Goal: Navigation & Orientation: Find specific page/section

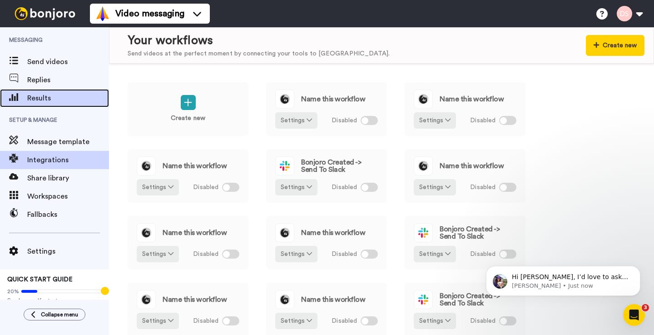
click at [40, 97] on span "Results" at bounding box center [68, 98] width 82 height 11
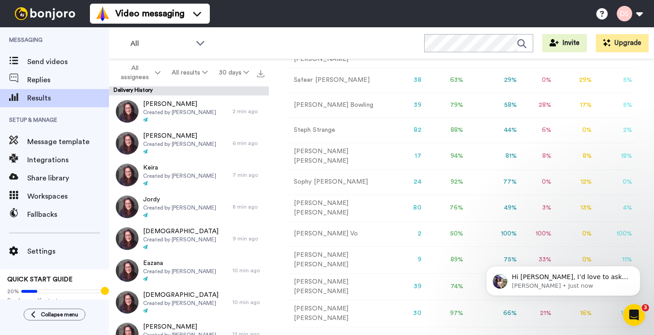
scroll to position [225, 0]
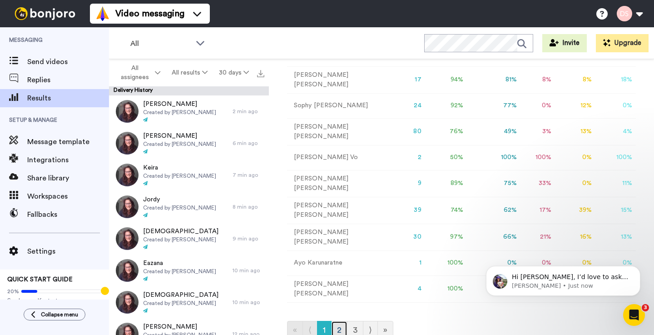
click at [339, 321] on link "2" at bounding box center [339, 330] width 16 height 18
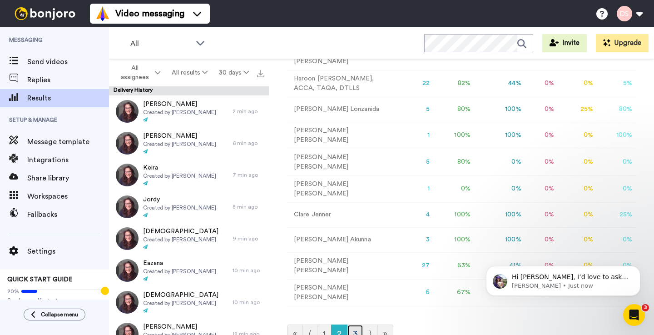
click at [355, 324] on link "3" at bounding box center [355, 333] width 16 height 18
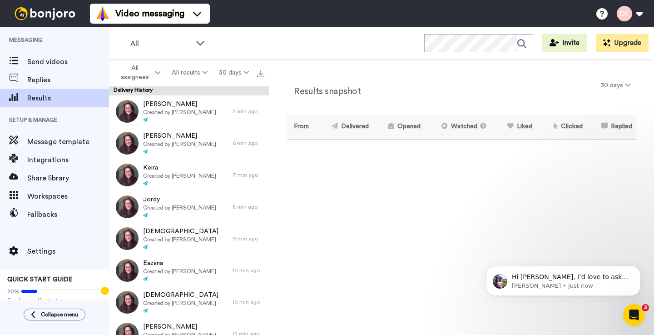
scroll to position [0, 0]
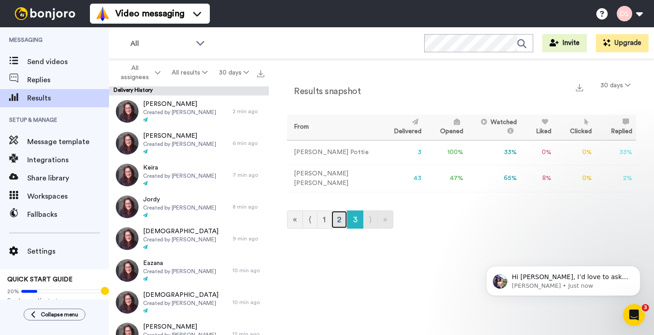
click at [340, 217] on link "2" at bounding box center [339, 219] width 16 height 18
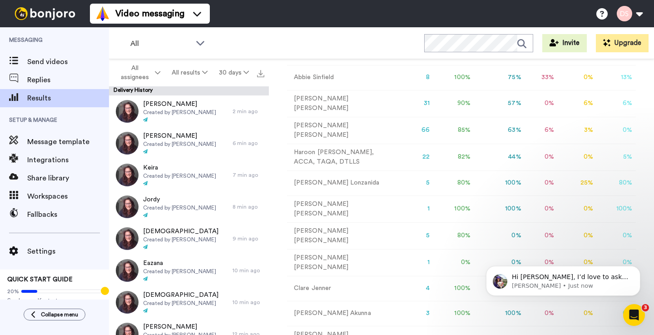
scroll to position [225, 0]
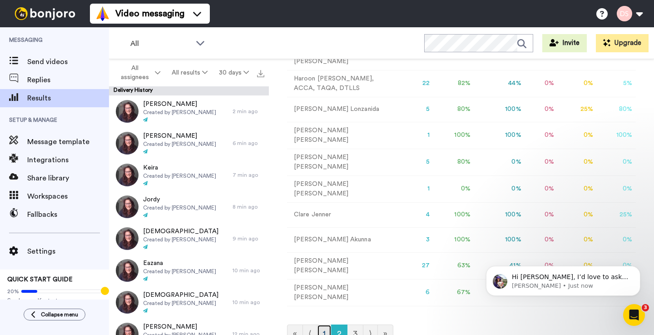
click at [323, 324] on link "1" at bounding box center [324, 333] width 15 height 18
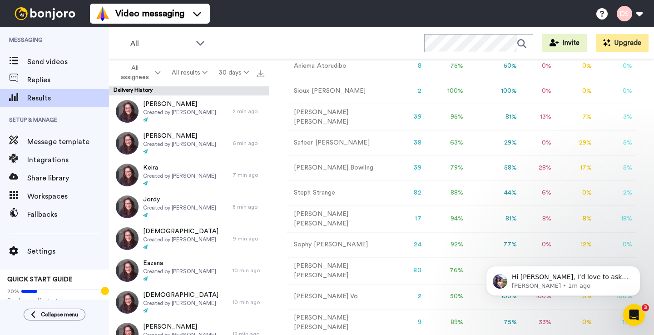
scroll to position [0, 0]
